Goal: Task Accomplishment & Management: Use online tool/utility

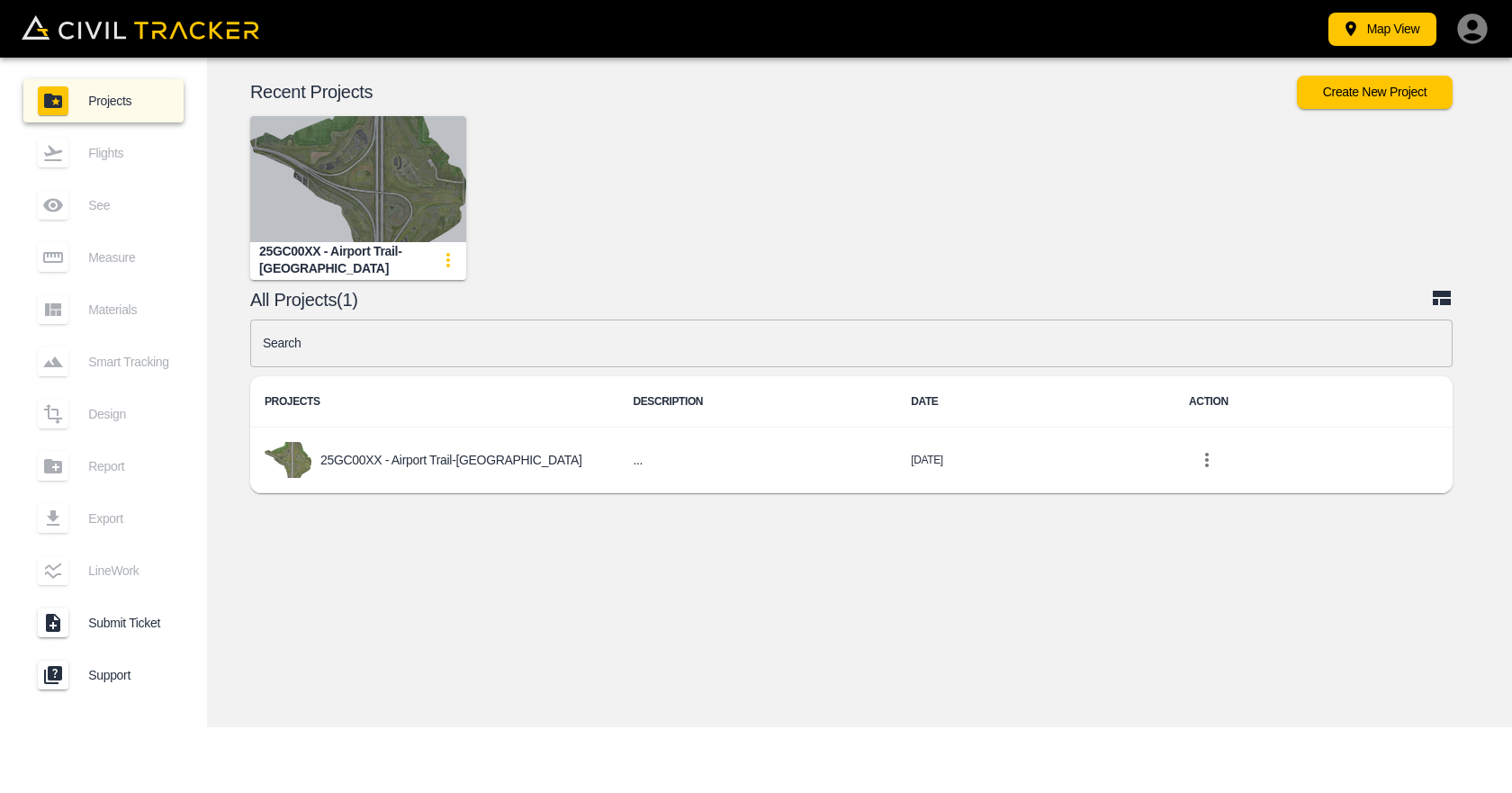
click at [364, 138] on img "button" at bounding box center [359, 179] width 216 height 126
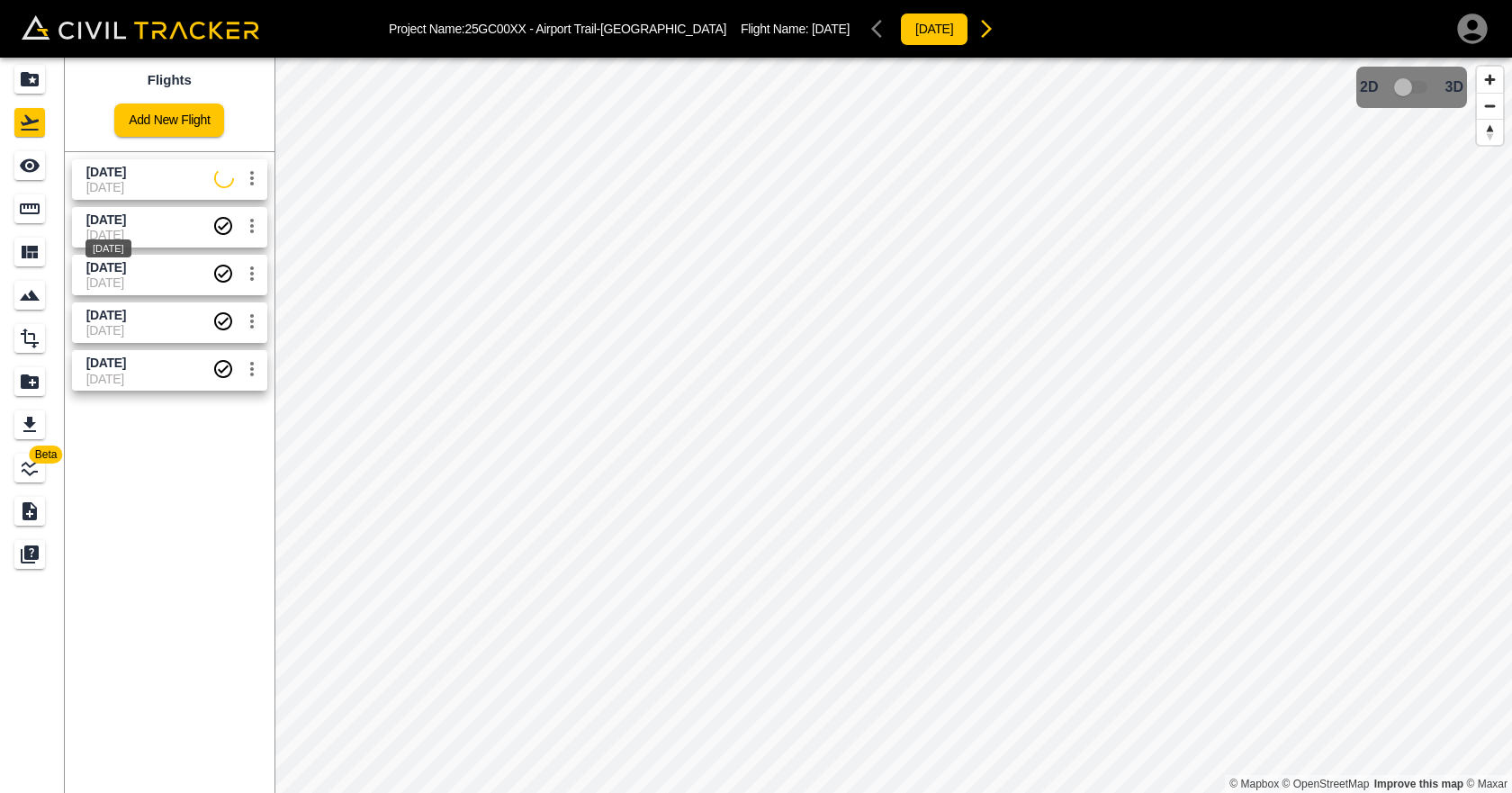
click at [126, 223] on span "[DATE]" at bounding box center [105, 220] width 39 height 15
click at [1418, 103] on span "3D model not uploaded yet" at bounding box center [1412, 87] width 52 height 34
click at [1420, 86] on span "3D model not uploaded yet" at bounding box center [1412, 87] width 52 height 34
click at [1416, 86] on span "3D model not uploaded yet" at bounding box center [1412, 87] width 52 height 34
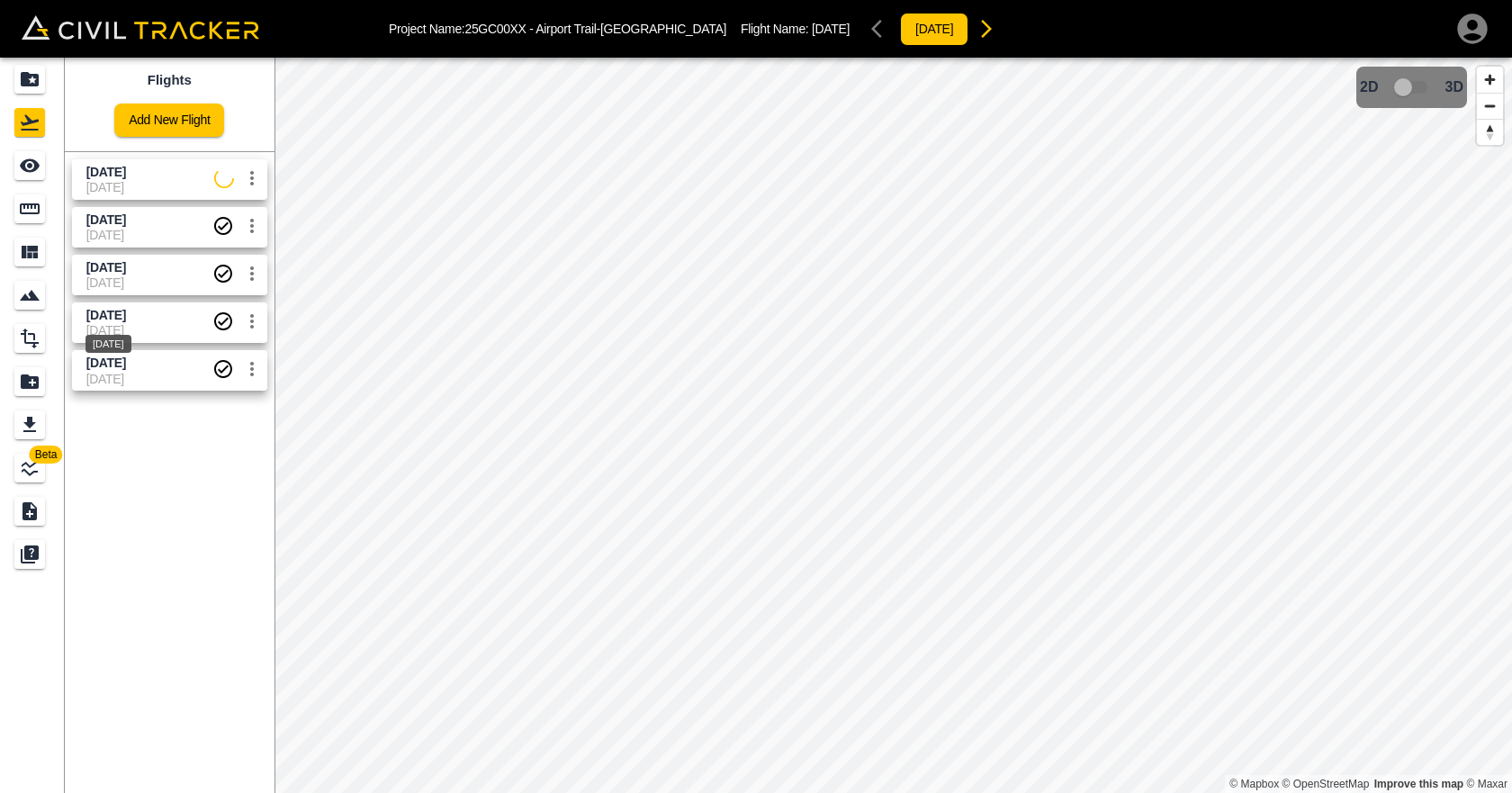
click at [133, 324] on div "[DATE]" at bounding box center [108, 337] width 50 height 32
click at [150, 332] on span "[DATE]" at bounding box center [149, 330] width 126 height 15
click at [153, 325] on span "[DATE]" at bounding box center [149, 330] width 126 height 15
click at [131, 350] on div "[DATE]" at bounding box center [108, 344] width 46 height 18
click at [1413, 82] on span "3D model not uploaded yet" at bounding box center [1412, 87] width 52 height 34
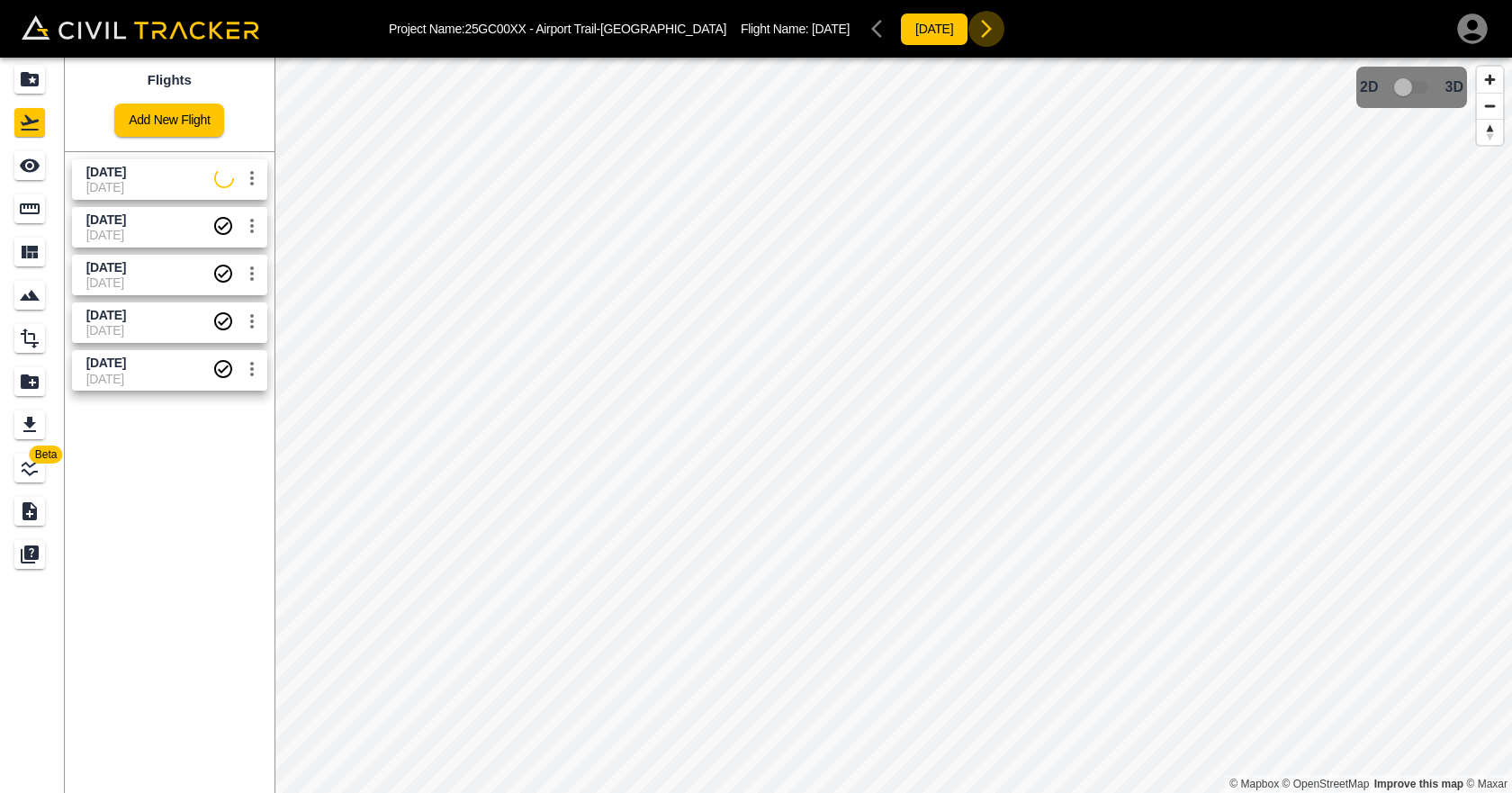
click at [976, 19] on icon "button" at bounding box center [987, 29] width 22 height 22
click at [976, 22] on icon "button" at bounding box center [987, 29] width 22 height 22
click at [864, 26] on div "[DATE]" at bounding box center [933, 28] width 140 height 36
click at [864, 28] on div "[DATE]" at bounding box center [933, 28] width 140 height 36
click at [108, 348] on div "[DATE] [DATE]" at bounding box center [166, 367] width 203 height 48
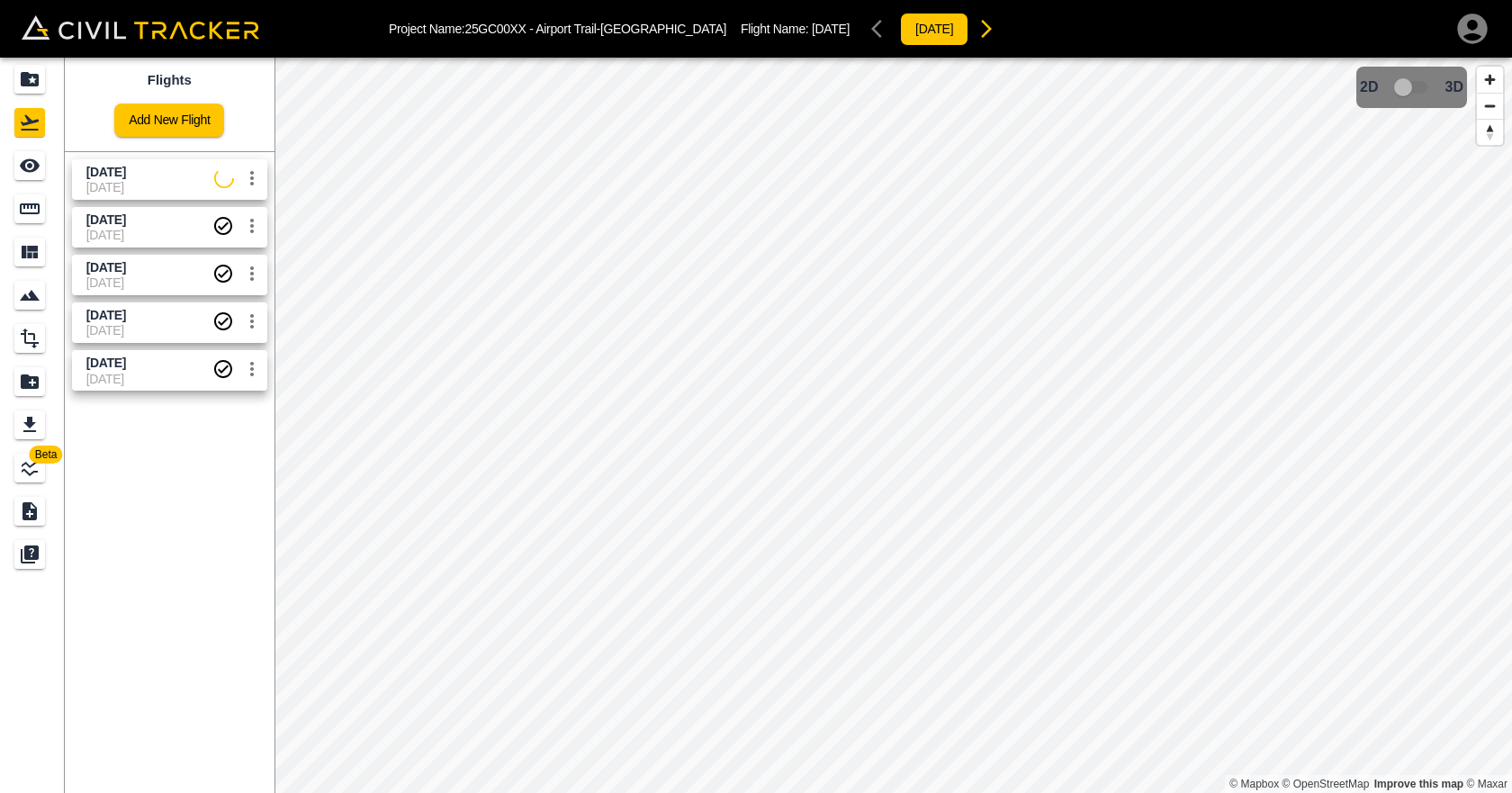
click at [101, 381] on span "[DATE]" at bounding box center [149, 379] width 126 height 15
click at [154, 370] on span "[DATE]" at bounding box center [149, 363] width 126 height 17
click at [1423, 94] on span "3D model not uploaded yet" at bounding box center [1412, 87] width 52 height 34
click at [1410, 89] on span "3D model not uploaded yet" at bounding box center [1412, 87] width 52 height 34
click at [27, 243] on icon "Materials" at bounding box center [30, 252] width 22 height 22
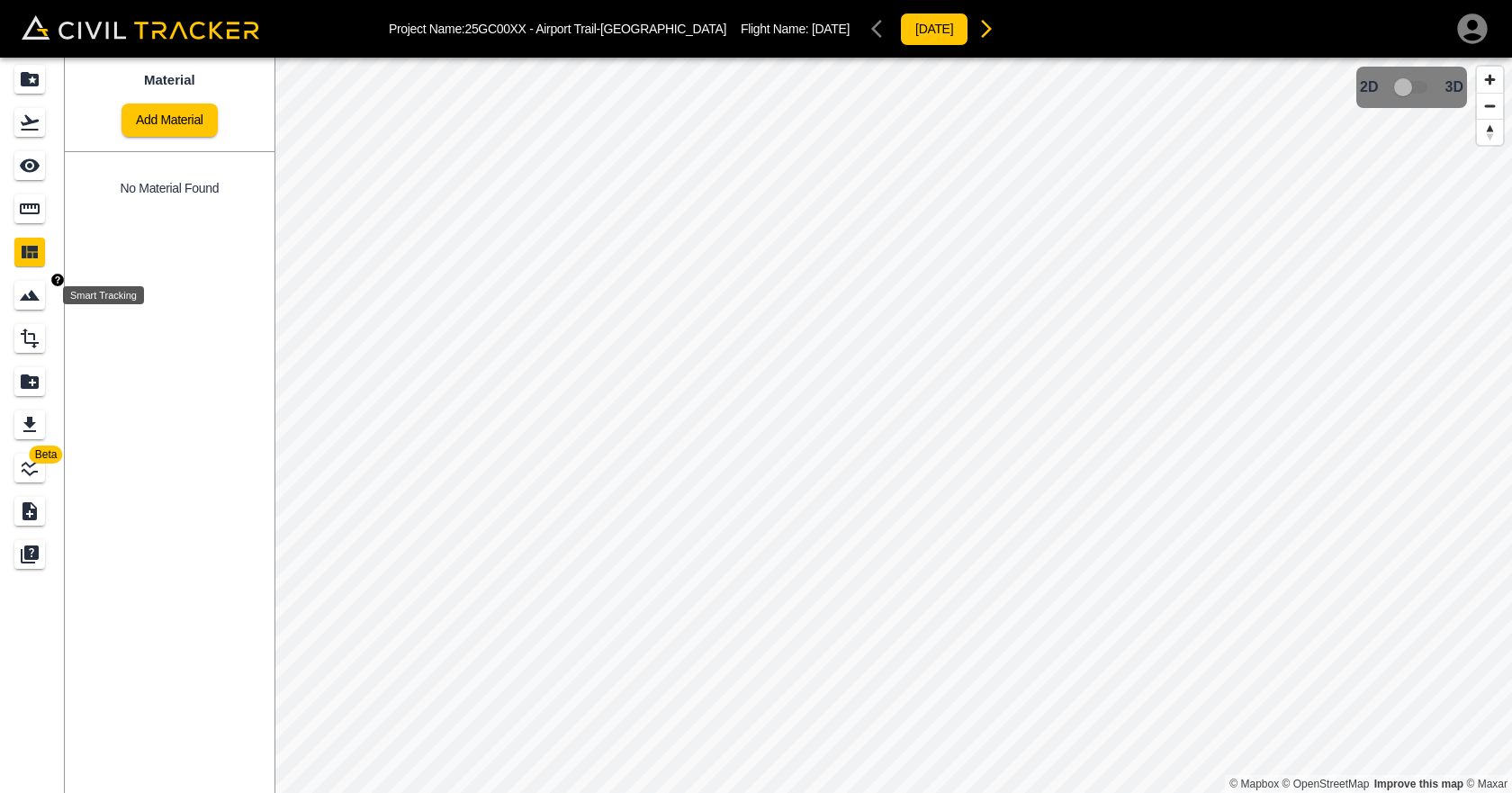
click at [23, 302] on icon "Smart Tracking" at bounding box center [30, 295] width 22 height 22
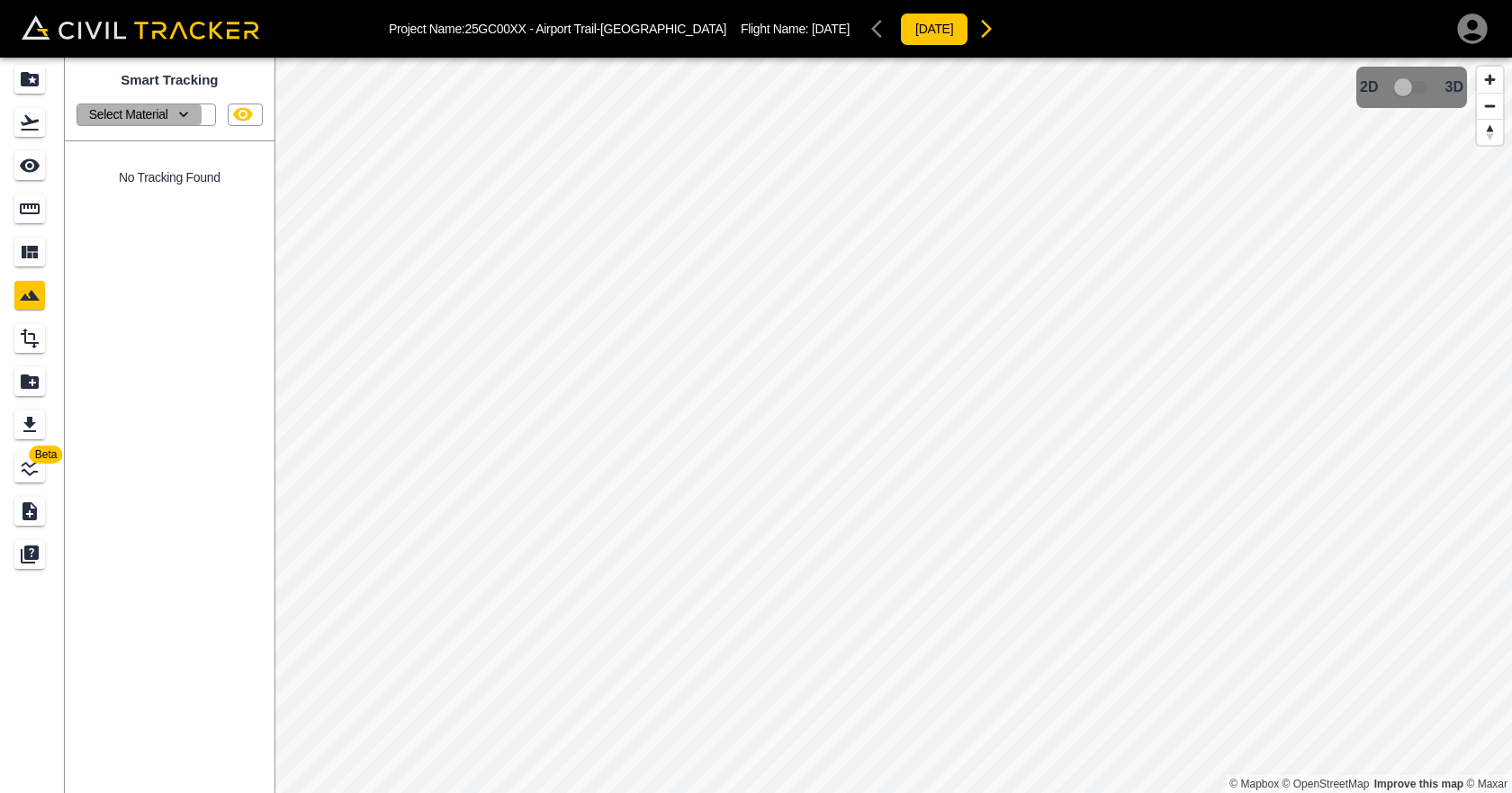
click at [182, 106] on icon "button" at bounding box center [183, 115] width 18 height 18
click at [182, 106] on div at bounding box center [756, 396] width 1512 height 793
click at [193, 117] on icon "button" at bounding box center [183, 115] width 18 height 18
click at [193, 117] on div at bounding box center [756, 396] width 1512 height 793
click at [41, 114] on div "Flights" at bounding box center [29, 122] width 30 height 28
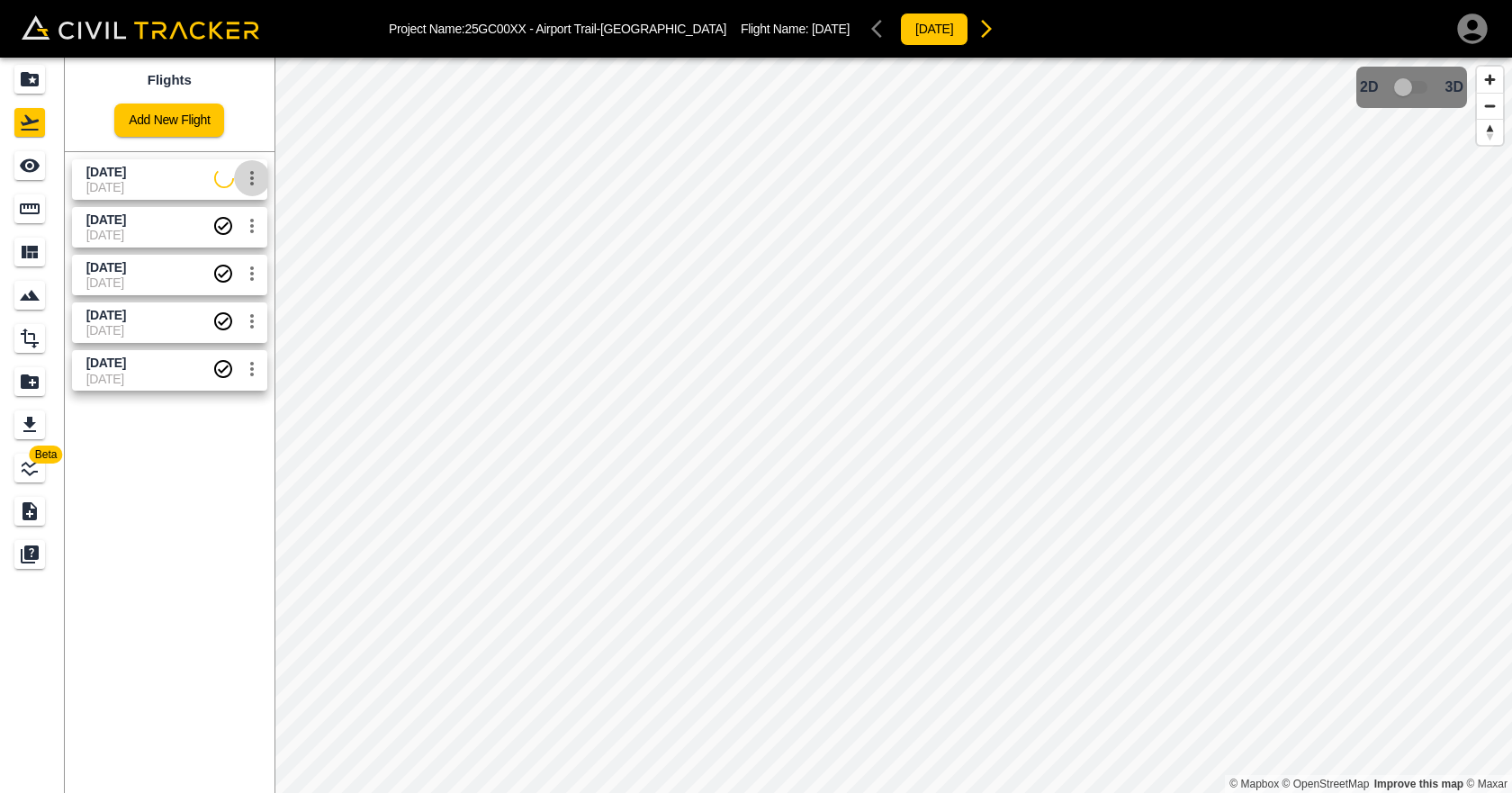
click at [255, 181] on icon "settings" at bounding box center [252, 179] width 22 height 22
drag, startPoint x: 1451, startPoint y: 43, endPoint x: 1478, endPoint y: 37, distance: 27.7
click at [1453, 43] on div at bounding box center [756, 396] width 1512 height 793
click at [1479, 37] on icon "button" at bounding box center [1472, 28] width 36 height 36
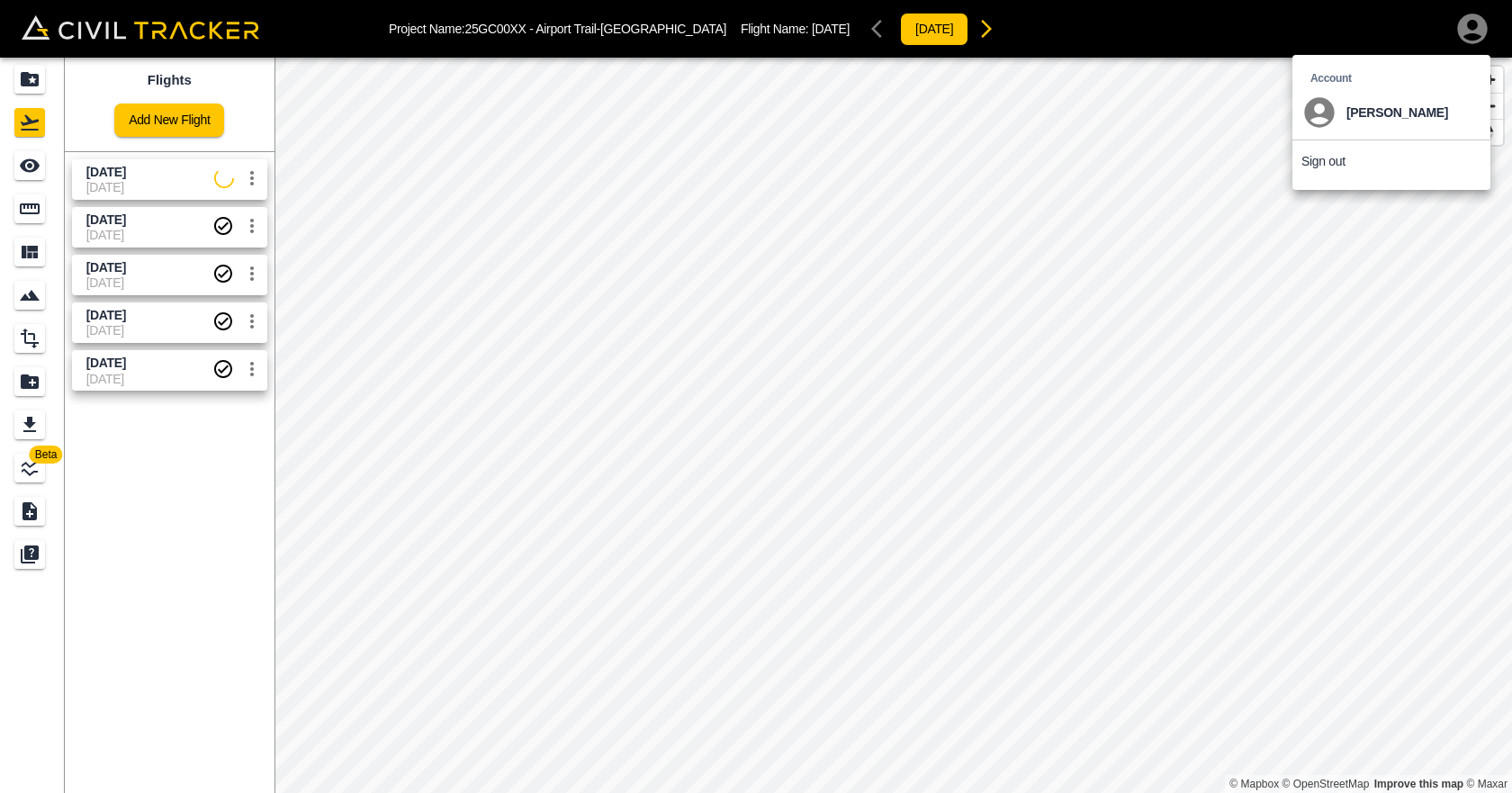
click at [487, 61] on div at bounding box center [756, 396] width 1512 height 793
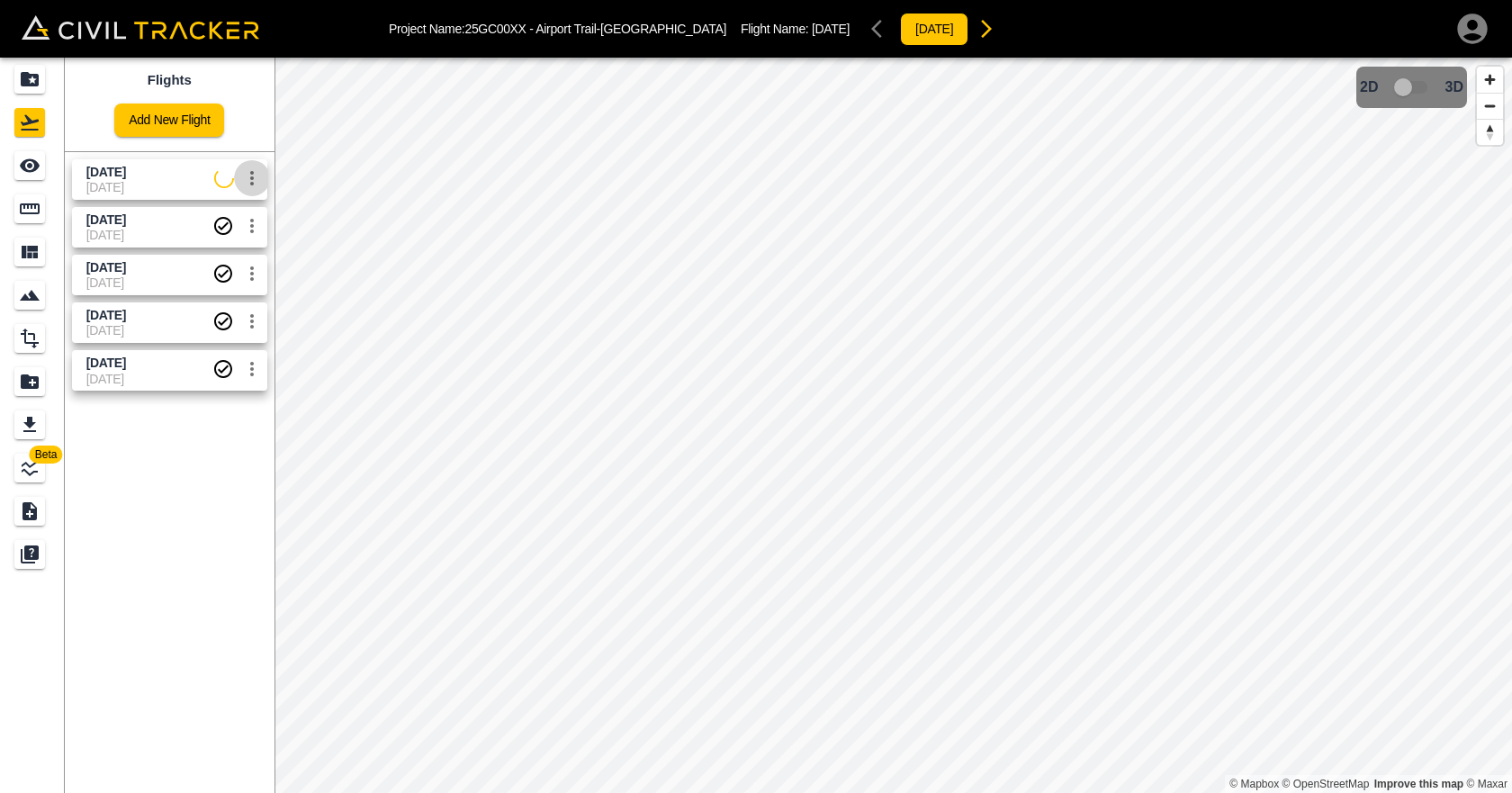
click at [257, 177] on icon "settings" at bounding box center [252, 179] width 22 height 22
click at [245, 217] on h6 "Edit" at bounding box center [234, 218] width 45 height 11
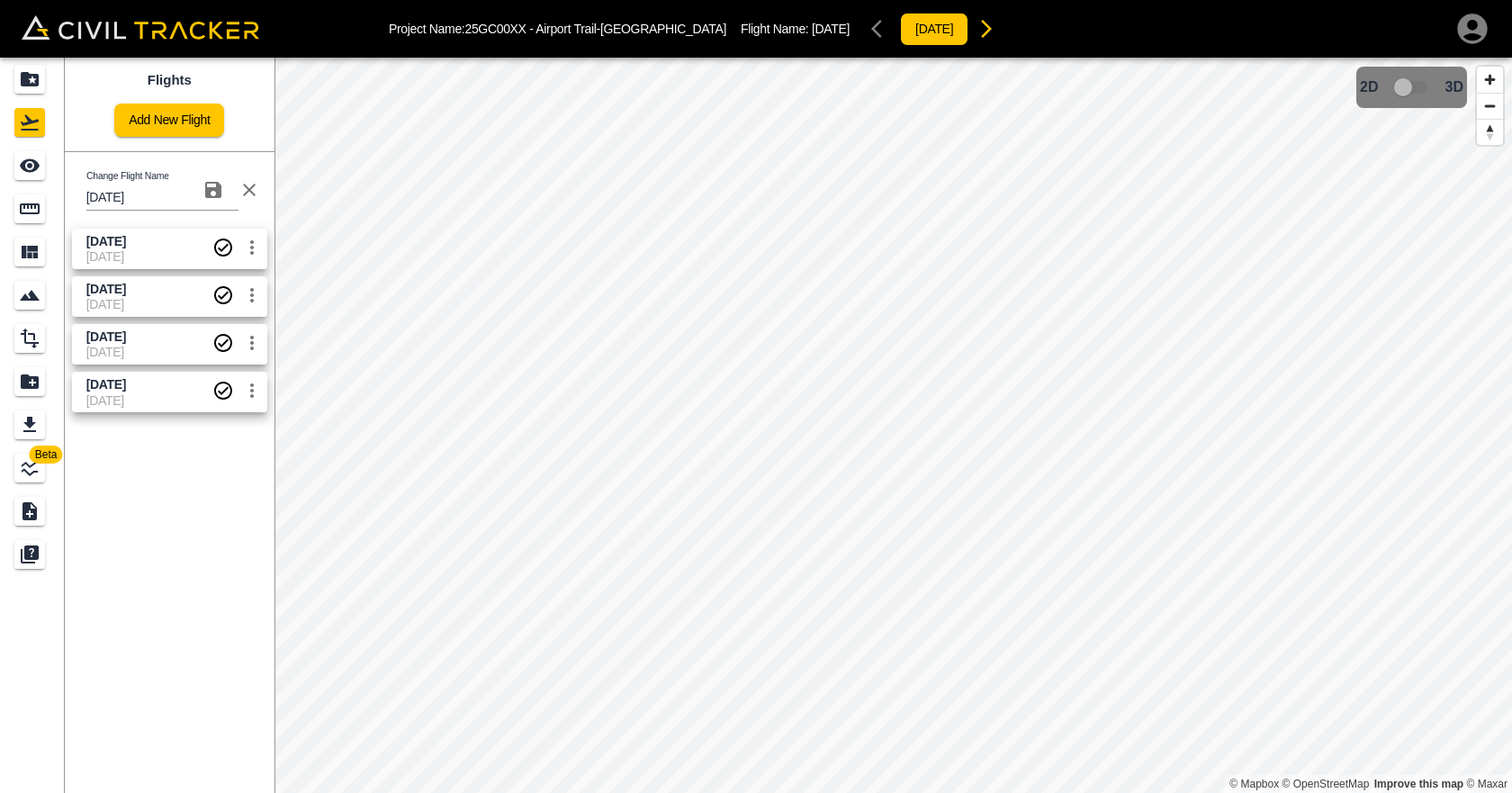
click at [252, 188] on icon "button" at bounding box center [249, 190] width 13 height 13
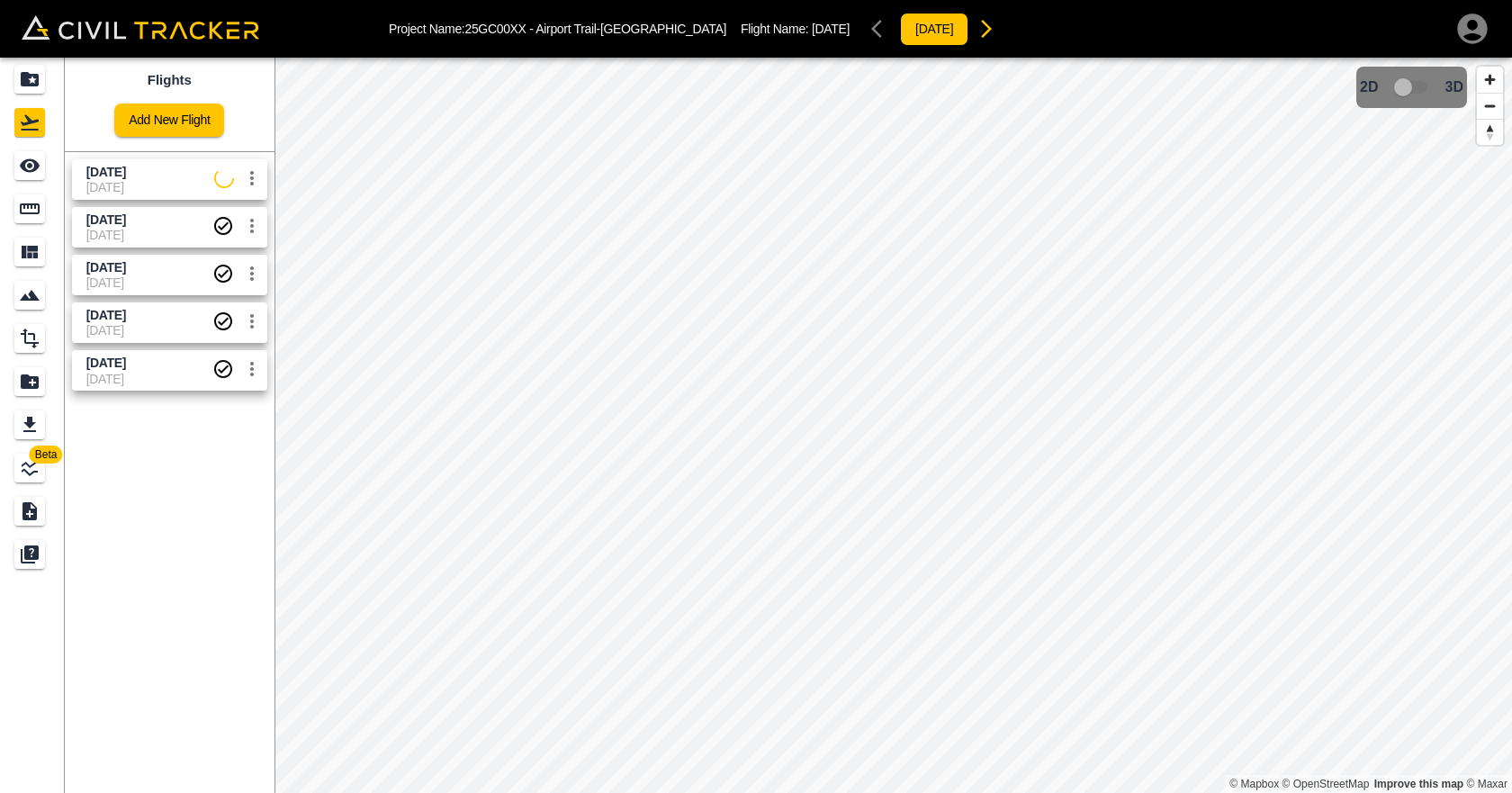
click at [151, 281] on span "[DATE]" at bounding box center [149, 282] width 126 height 15
click at [39, 302] on icon "Smart Tracking" at bounding box center [30, 295] width 22 height 22
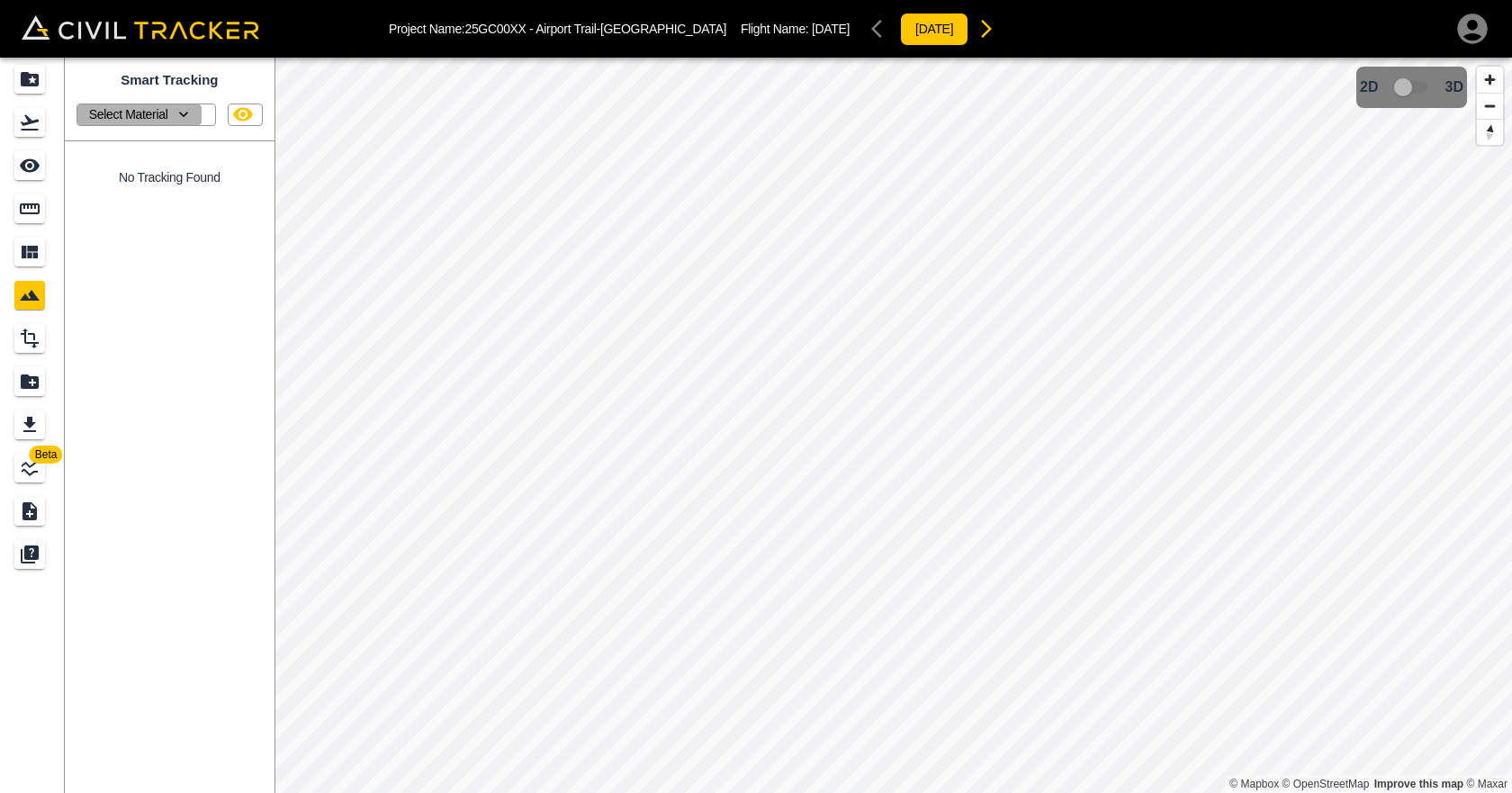
click at [188, 105] on button "Select Material" at bounding box center [138, 115] width 124 height 21
click at [167, 142] on link "Add New Material" at bounding box center [138, 145] width 109 height 25
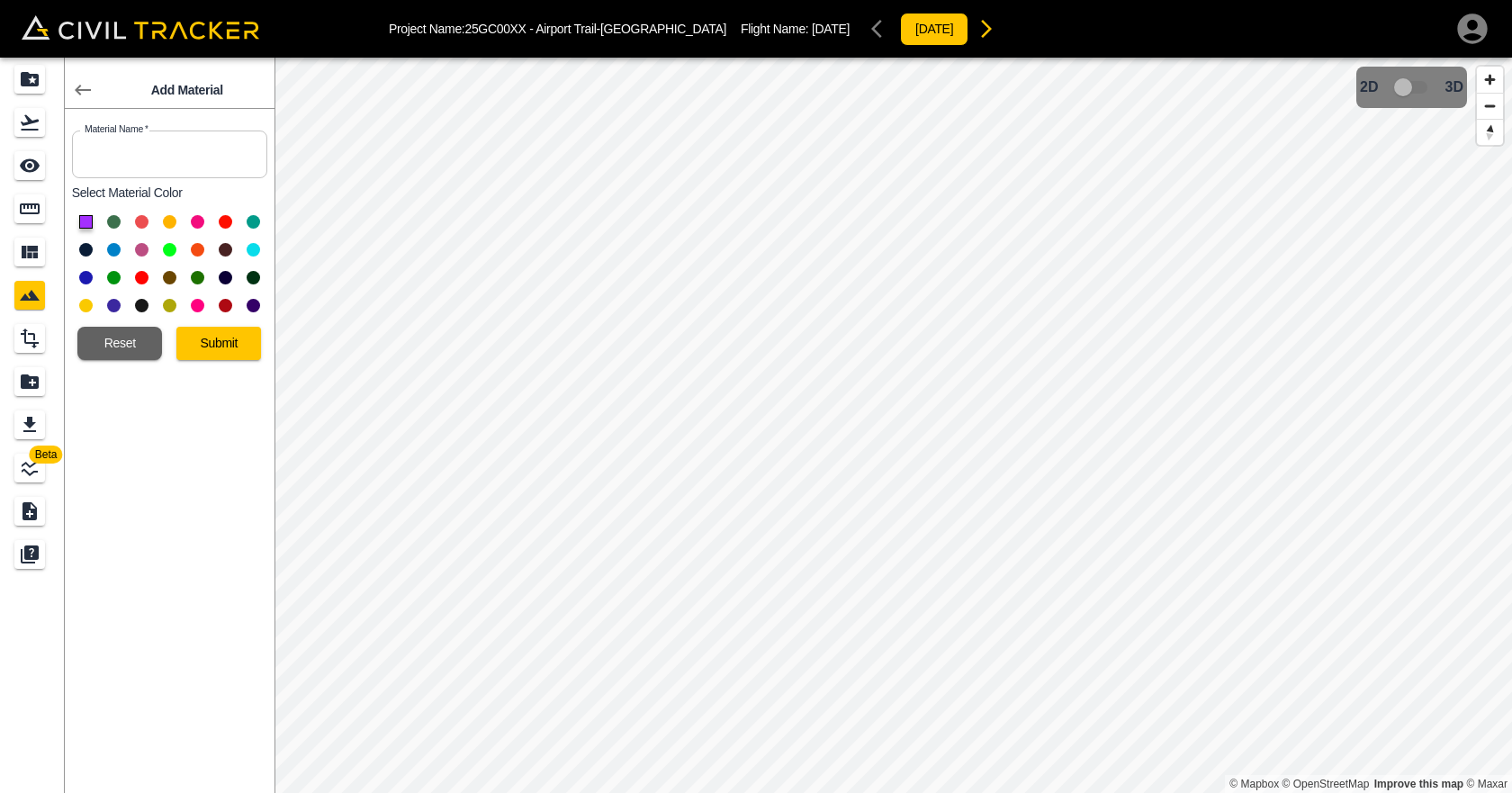
click at [110, 220] on button at bounding box center [114, 222] width 14 height 14
click at [221, 336] on button "Submit" at bounding box center [218, 343] width 84 height 33
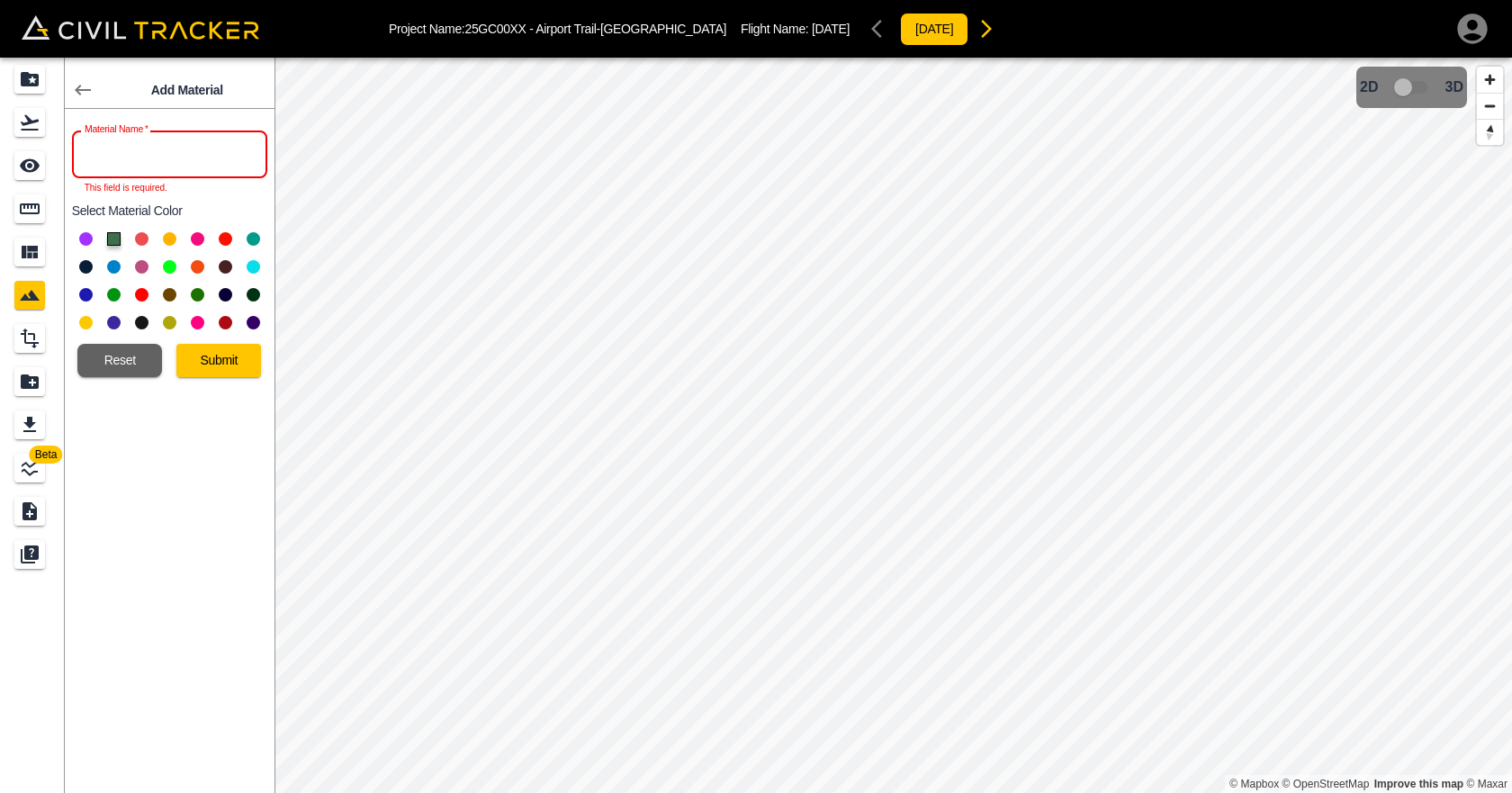
click at [177, 165] on input "text" at bounding box center [170, 154] width 195 height 48
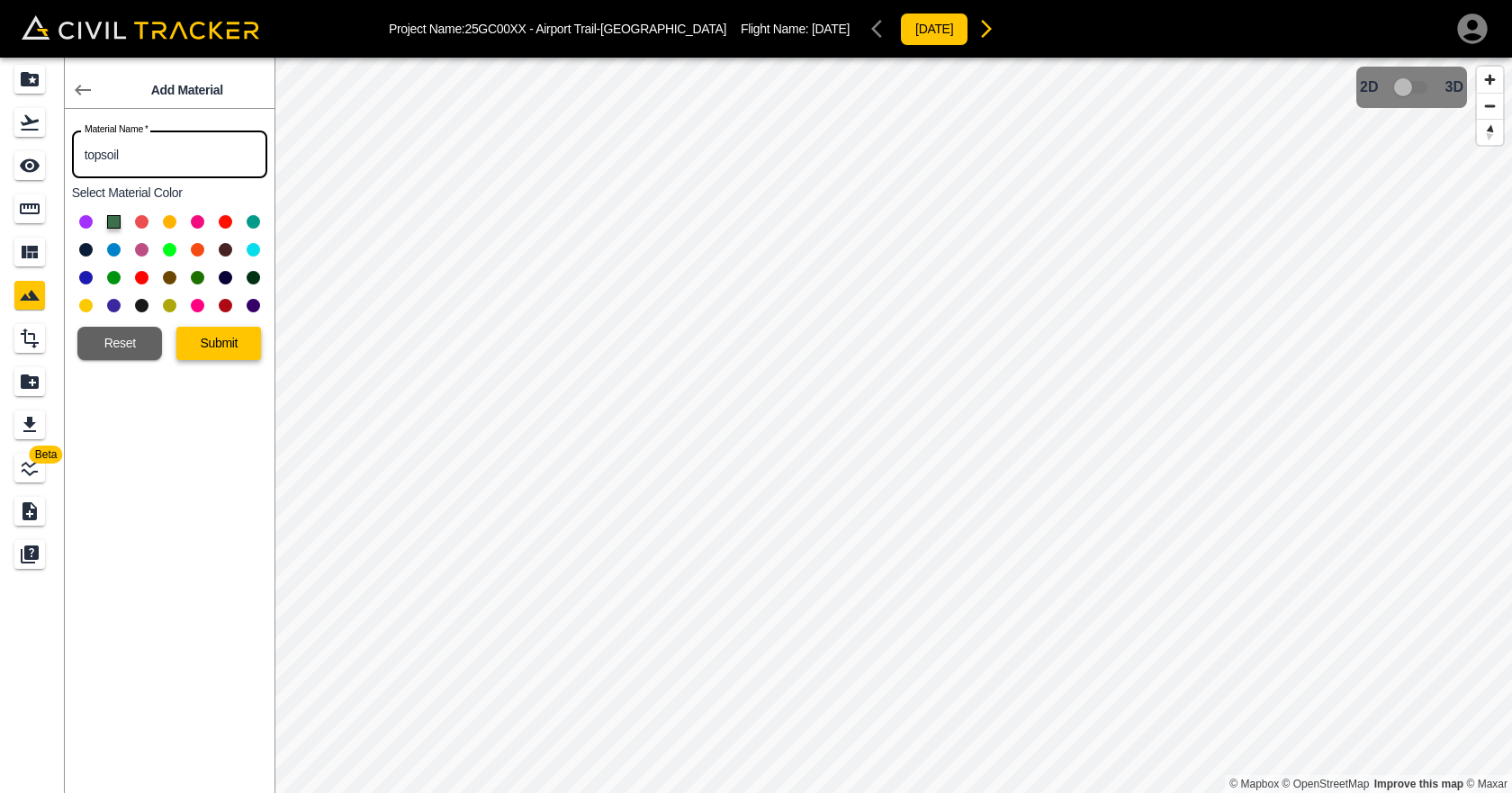
type input "topsoil"
click at [230, 341] on button "Submit" at bounding box center [218, 343] width 84 height 33
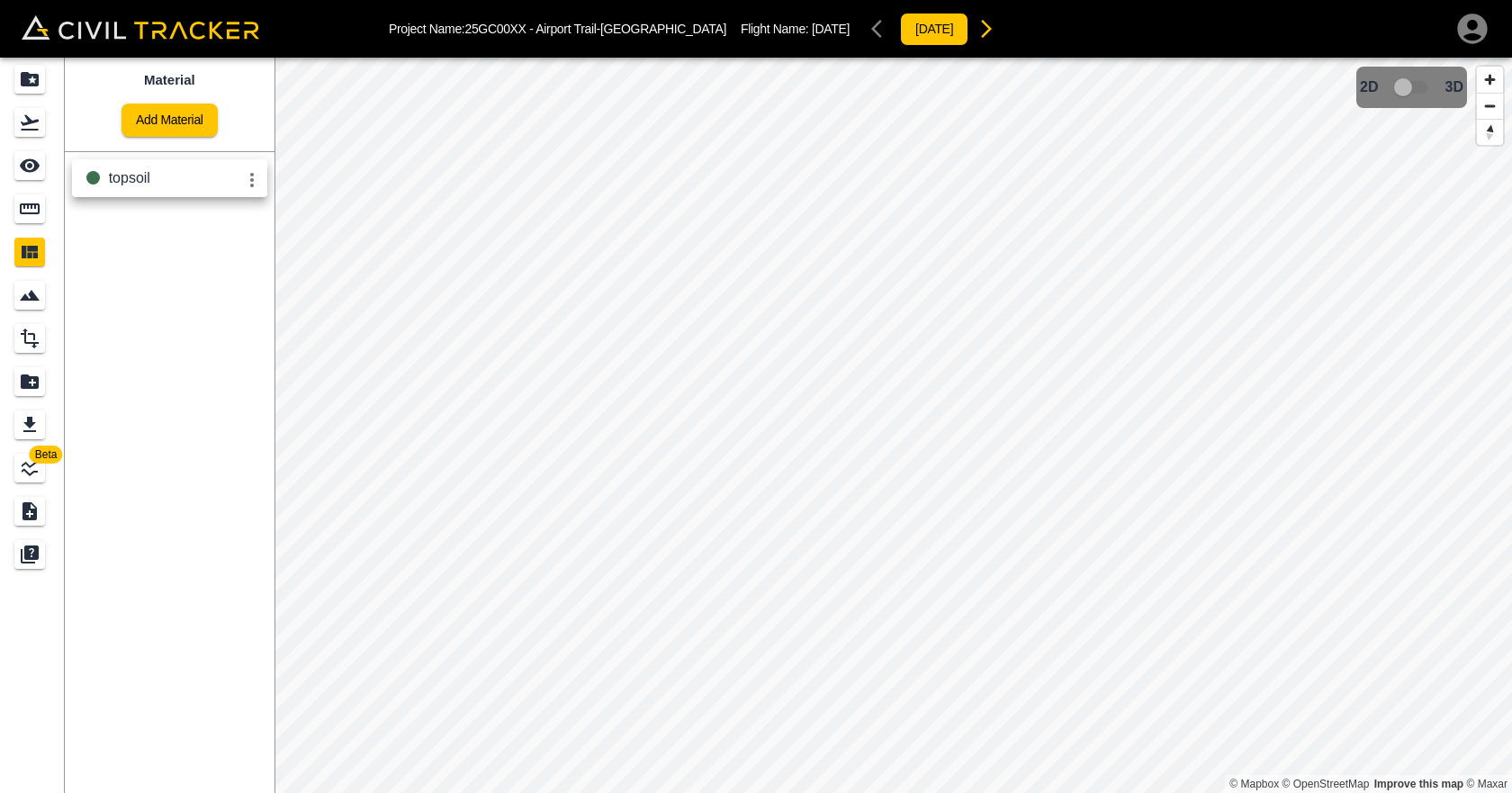
click at [144, 184] on span "topsoil" at bounding box center [129, 178] width 41 height 16
click at [17, 343] on div "Design" at bounding box center [29, 337] width 30 height 28
click at [35, 375] on icon "Report" at bounding box center [30, 381] width 22 height 22
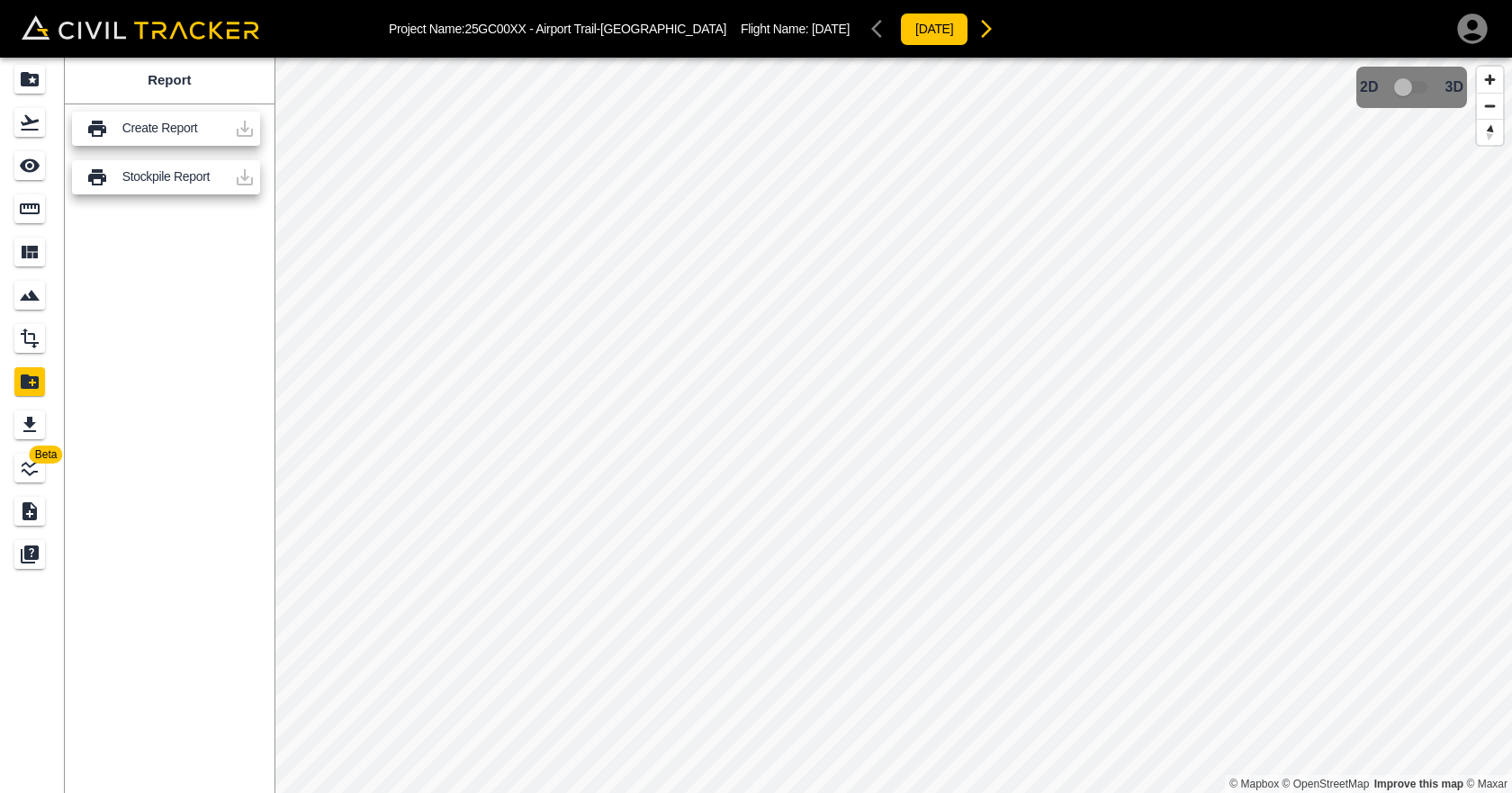
click at [162, 175] on p "Stockpile Report" at bounding box center [175, 177] width 105 height 15
click at [26, 210] on icon "Measure" at bounding box center [30, 209] width 22 height 22
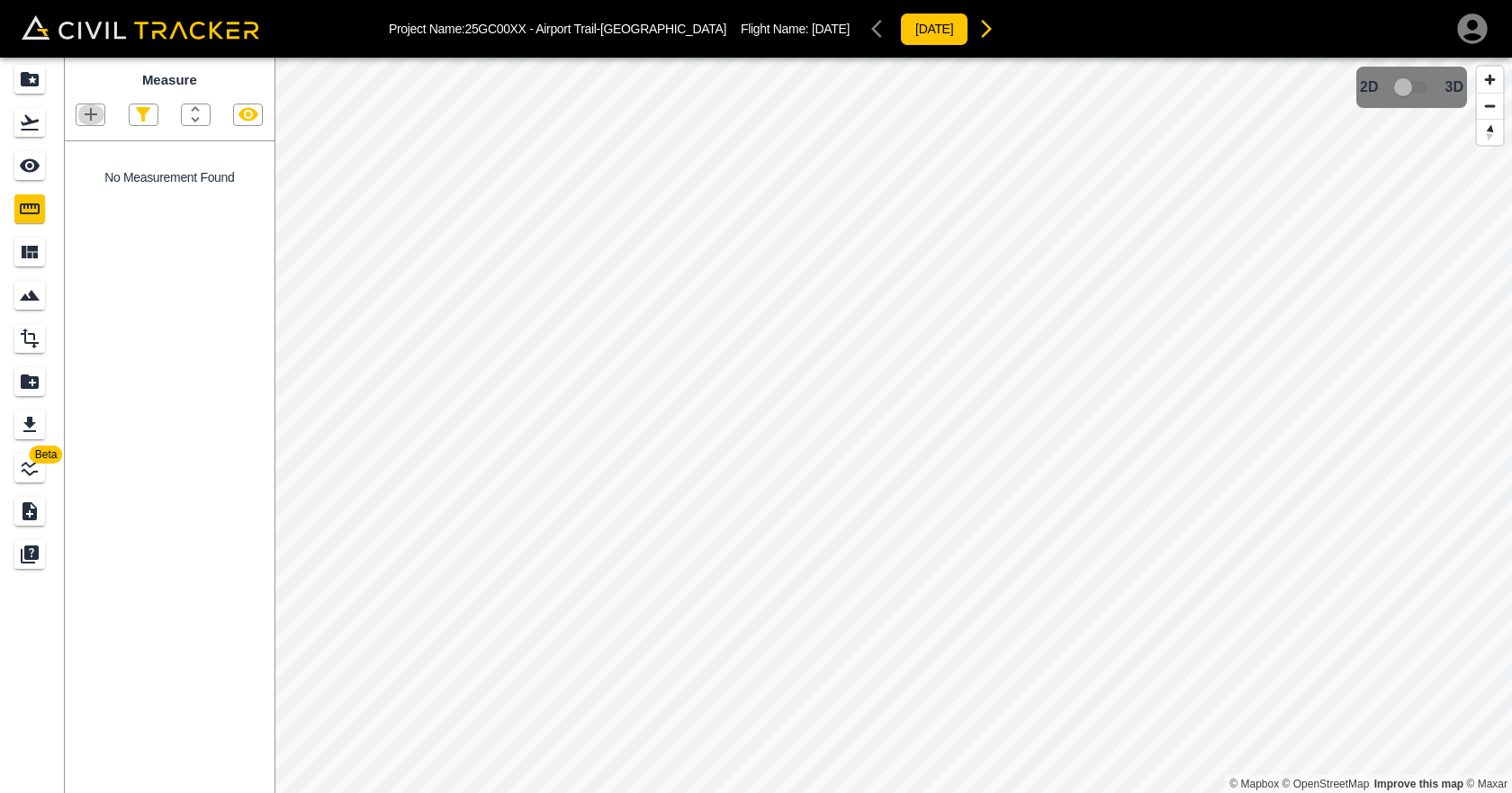
click at [80, 116] on icon "button" at bounding box center [91, 115] width 22 height 22
click at [94, 147] on li "Point" at bounding box center [69, 146] width 108 height 27
click at [105, 122] on div at bounding box center [90, 115] width 29 height 23
click at [93, 122] on icon "button" at bounding box center [91, 115] width 22 height 22
click at [94, 182] on div "Polyline" at bounding box center [67, 173] width 77 height 36
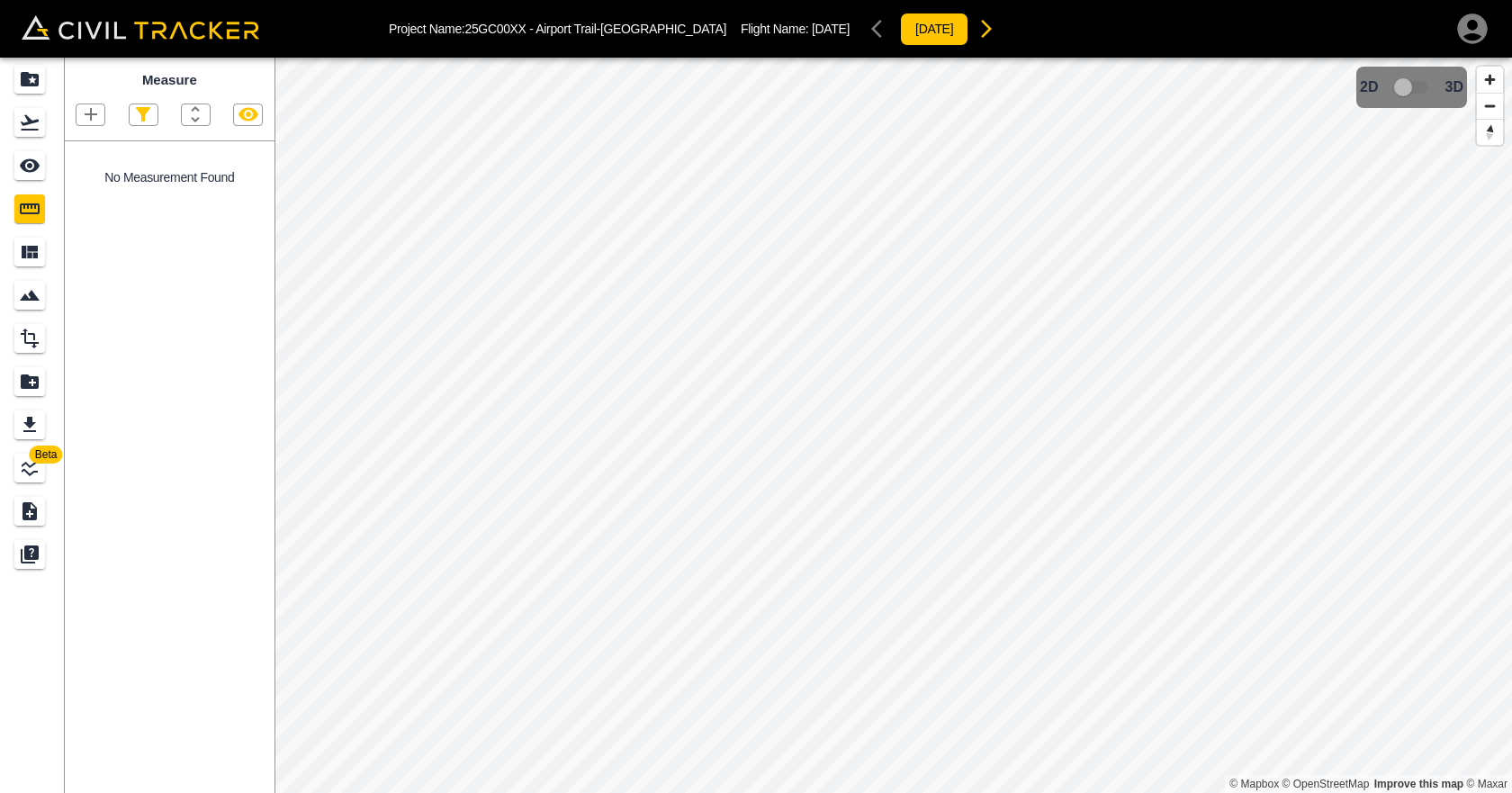
click at [99, 110] on icon "button" at bounding box center [91, 115] width 22 height 22
click at [66, 193] on p "Polygon" at bounding box center [86, 201] width 43 height 15
click at [1411, 84] on span "3D model not uploaded yet" at bounding box center [1412, 87] width 52 height 34
click at [1457, 72] on img "button" at bounding box center [1457, 77] width 13 height 13
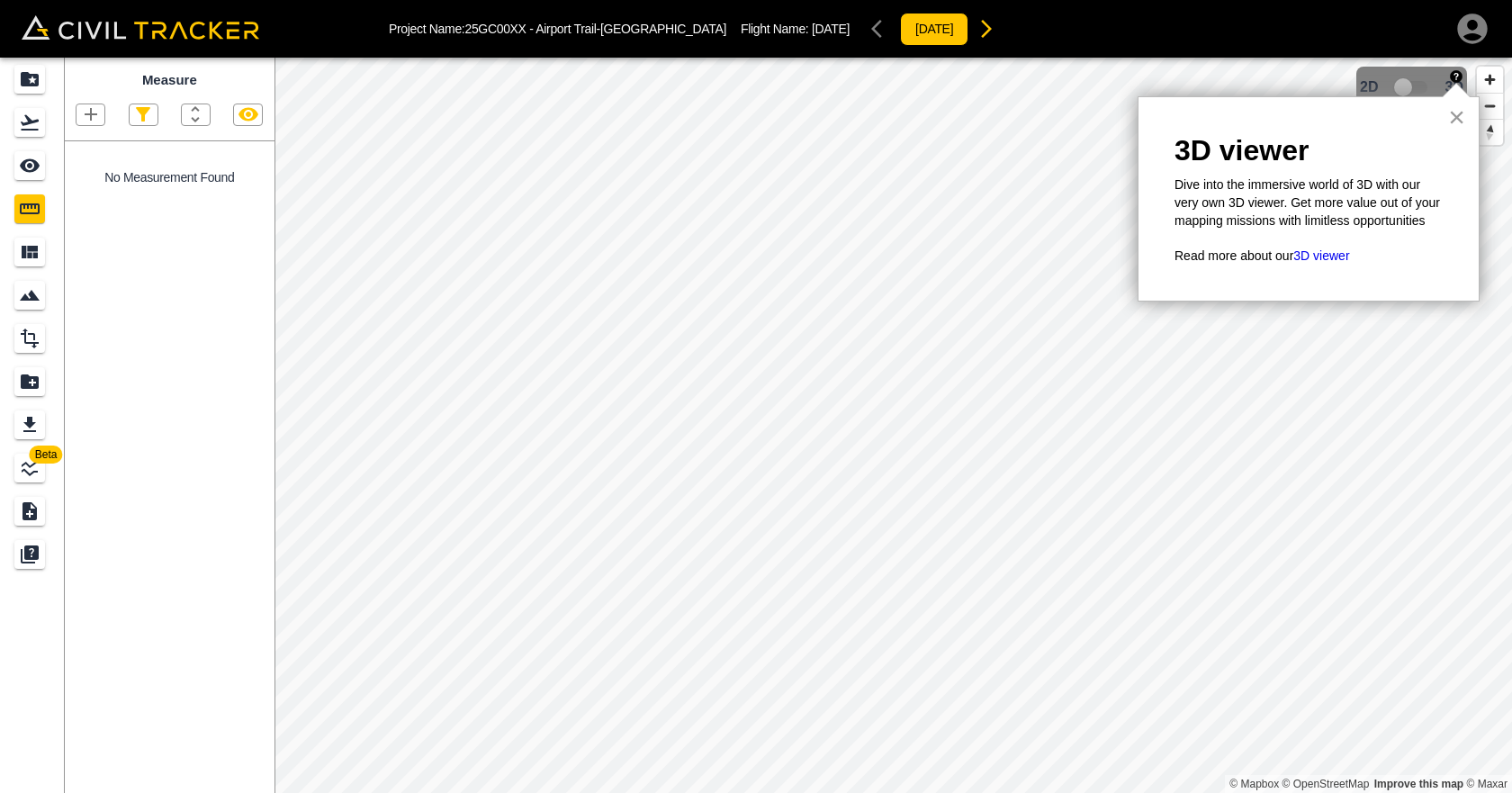
click at [1452, 112] on button "×" at bounding box center [1457, 116] width 17 height 28
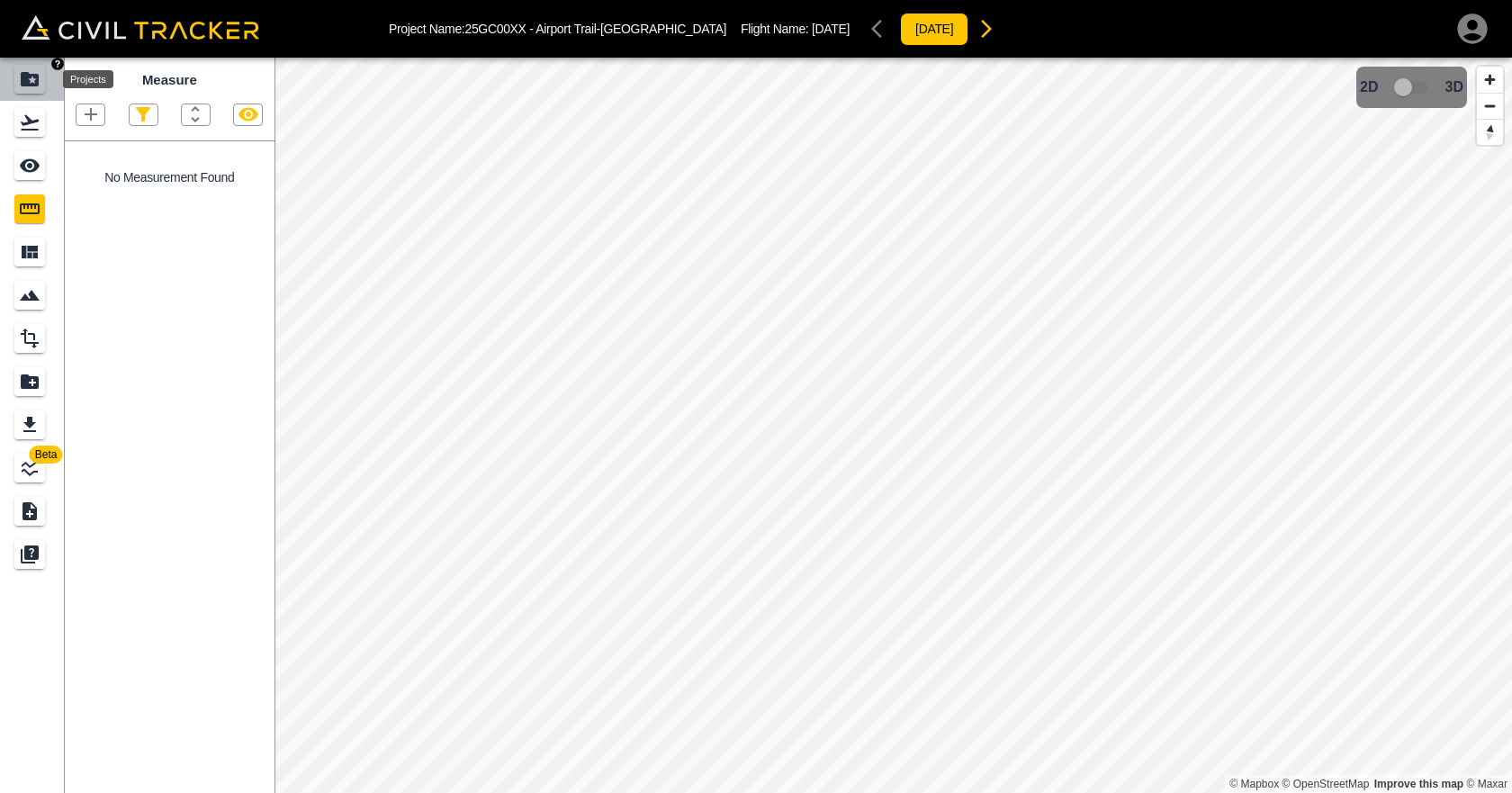
click at [33, 84] on icon "Projects" at bounding box center [30, 80] width 18 height 15
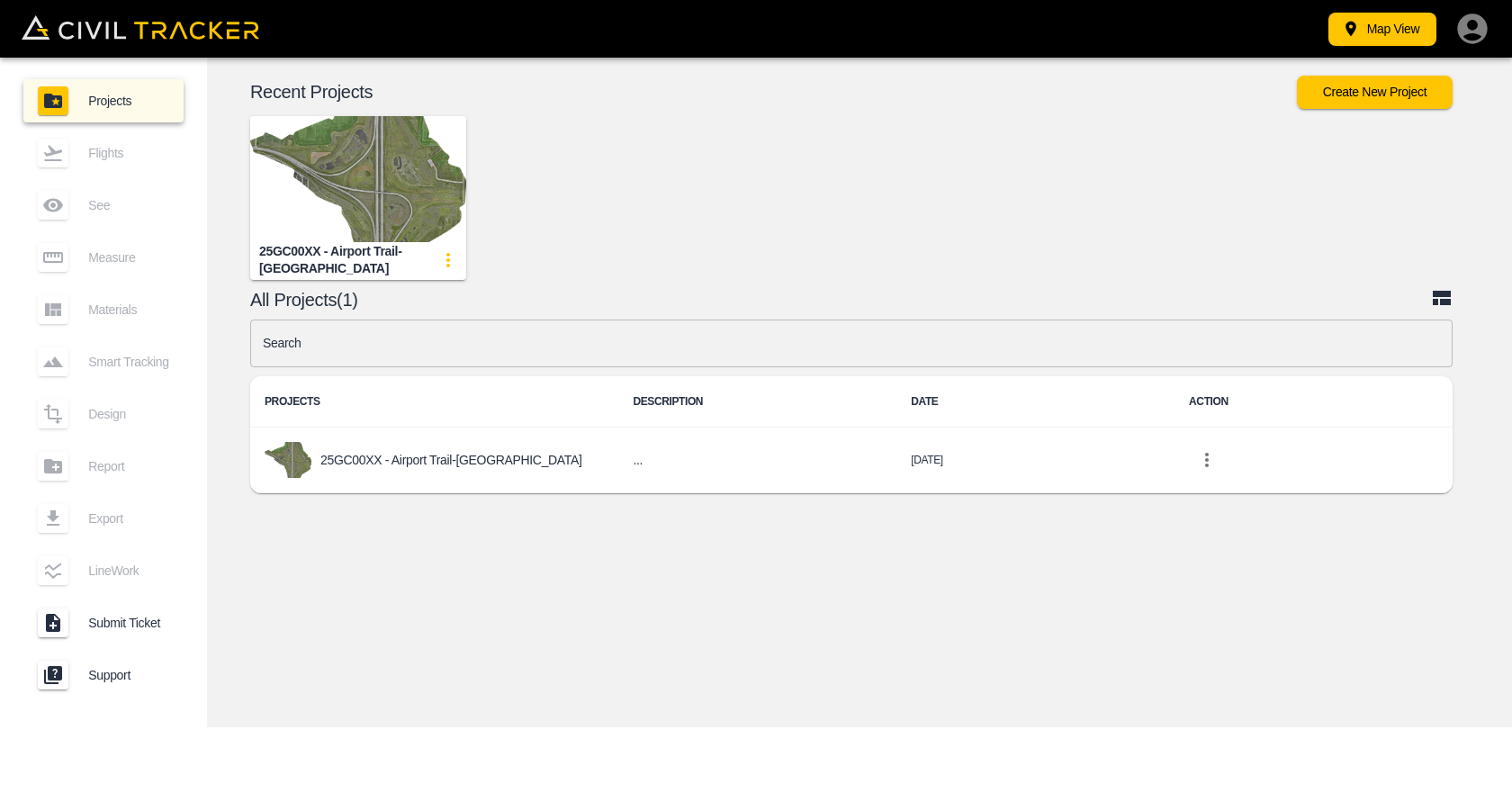
click at [379, 179] on img "button" at bounding box center [359, 179] width 216 height 126
